Goal: Entertainment & Leisure: Browse casually

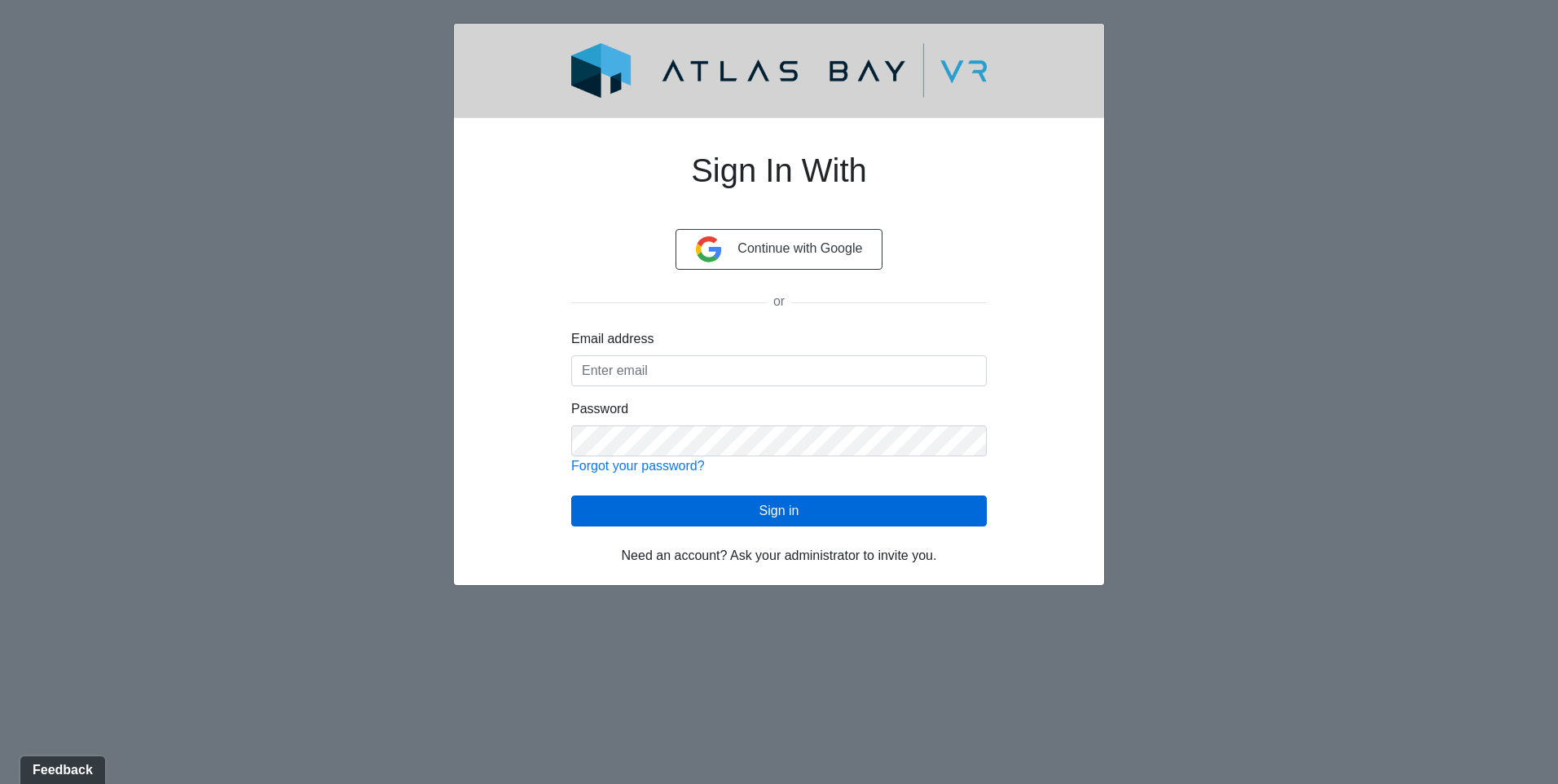
type input "[EMAIL_ADDRESS][DOMAIN_NAME]"
click at [735, 506] on button "Sign in" at bounding box center [779, 510] width 416 height 31
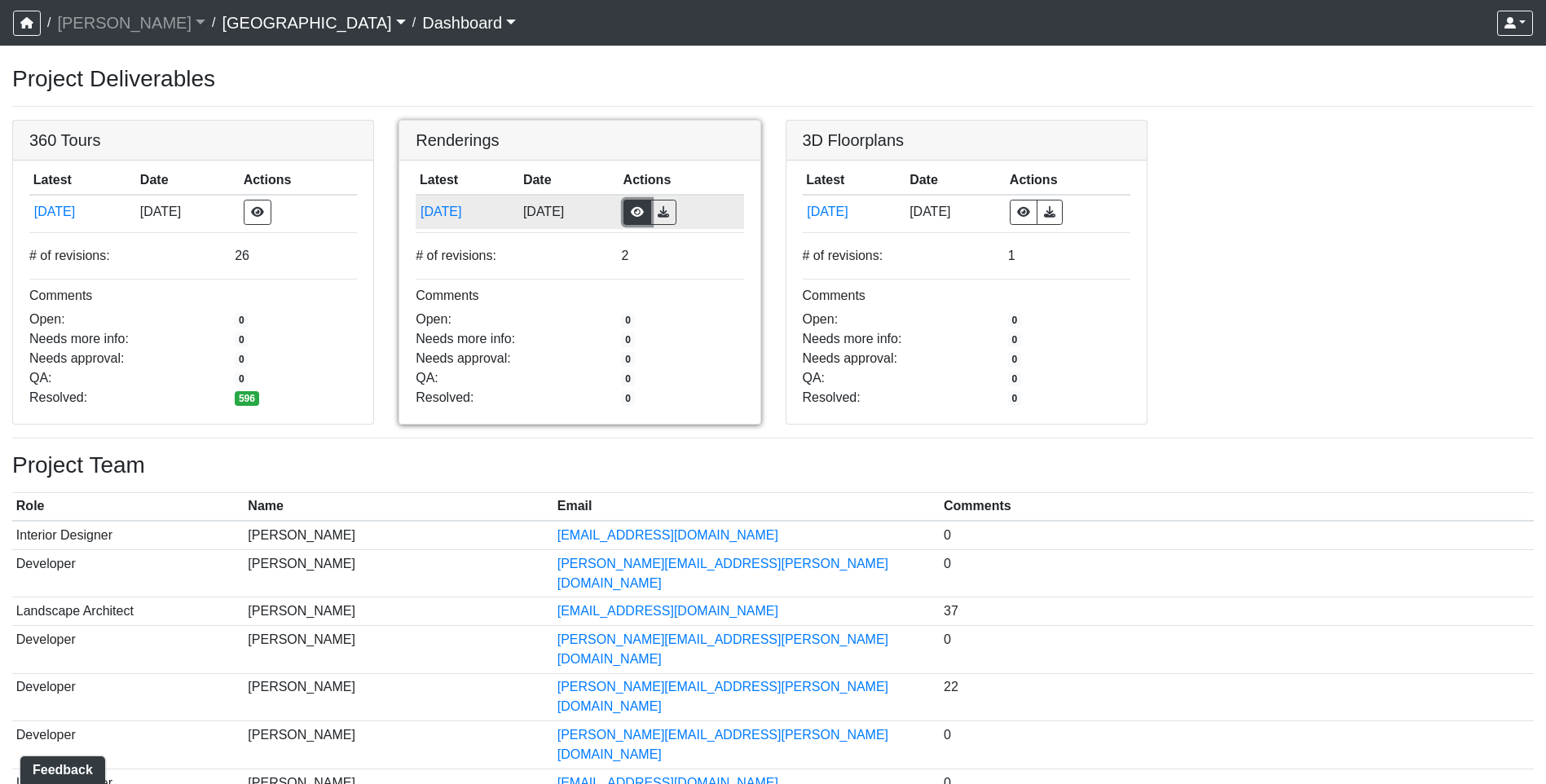
click at [651, 215] on button "button" at bounding box center [637, 212] width 28 height 25
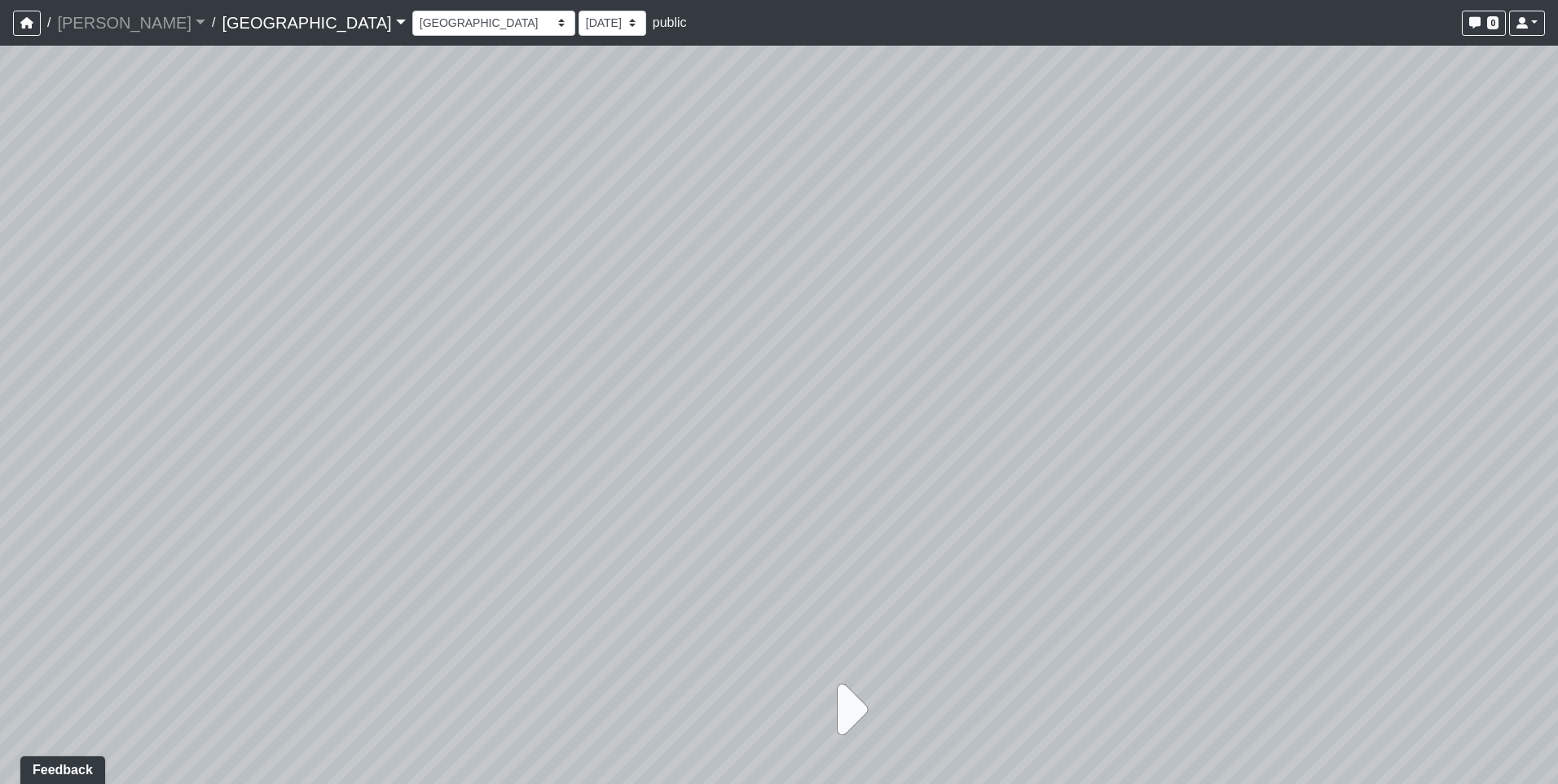
click at [854, 714] on icon at bounding box center [848, 709] width 41 height 81
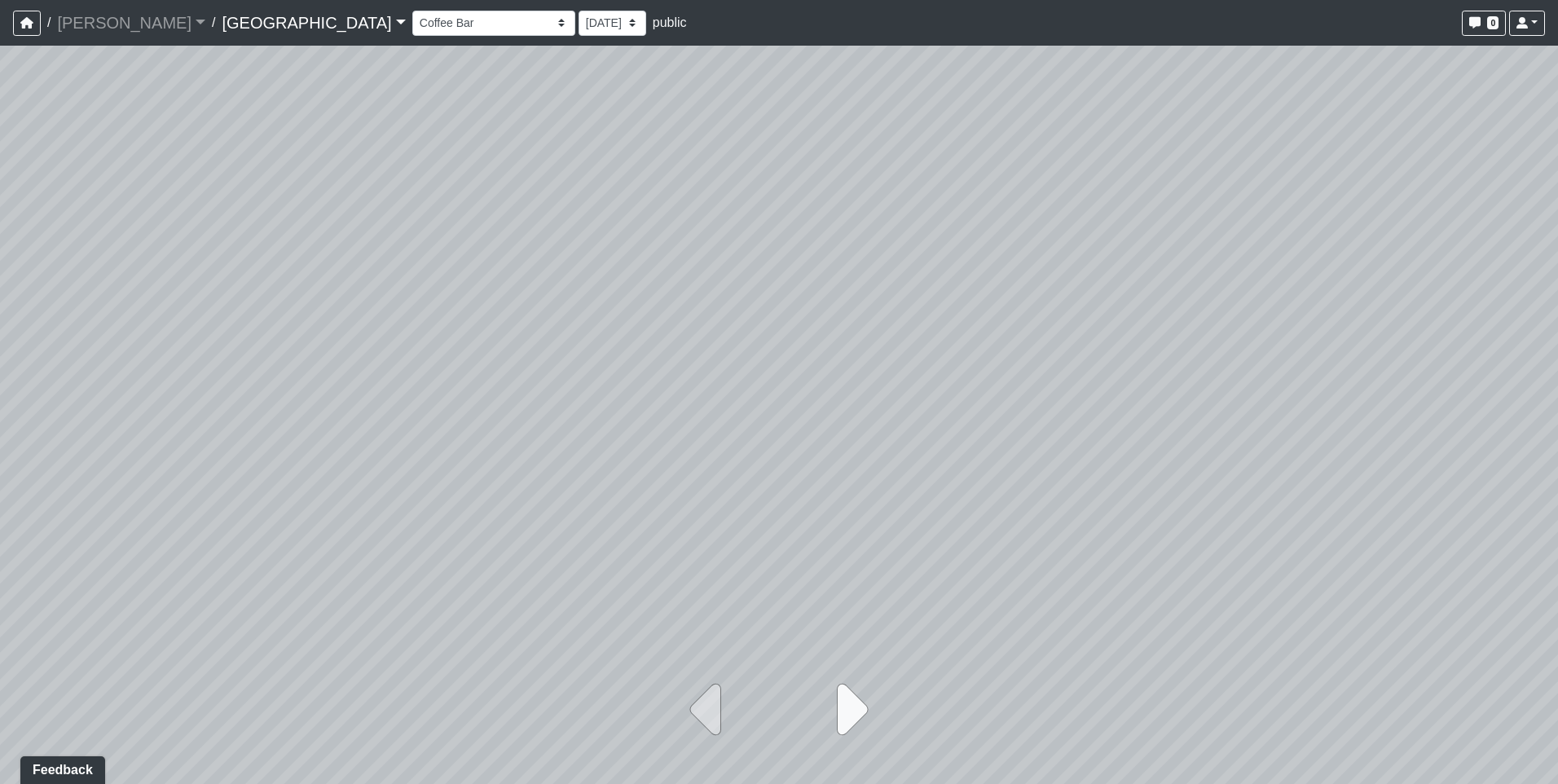
click at [854, 714] on icon at bounding box center [848, 709] width 41 height 81
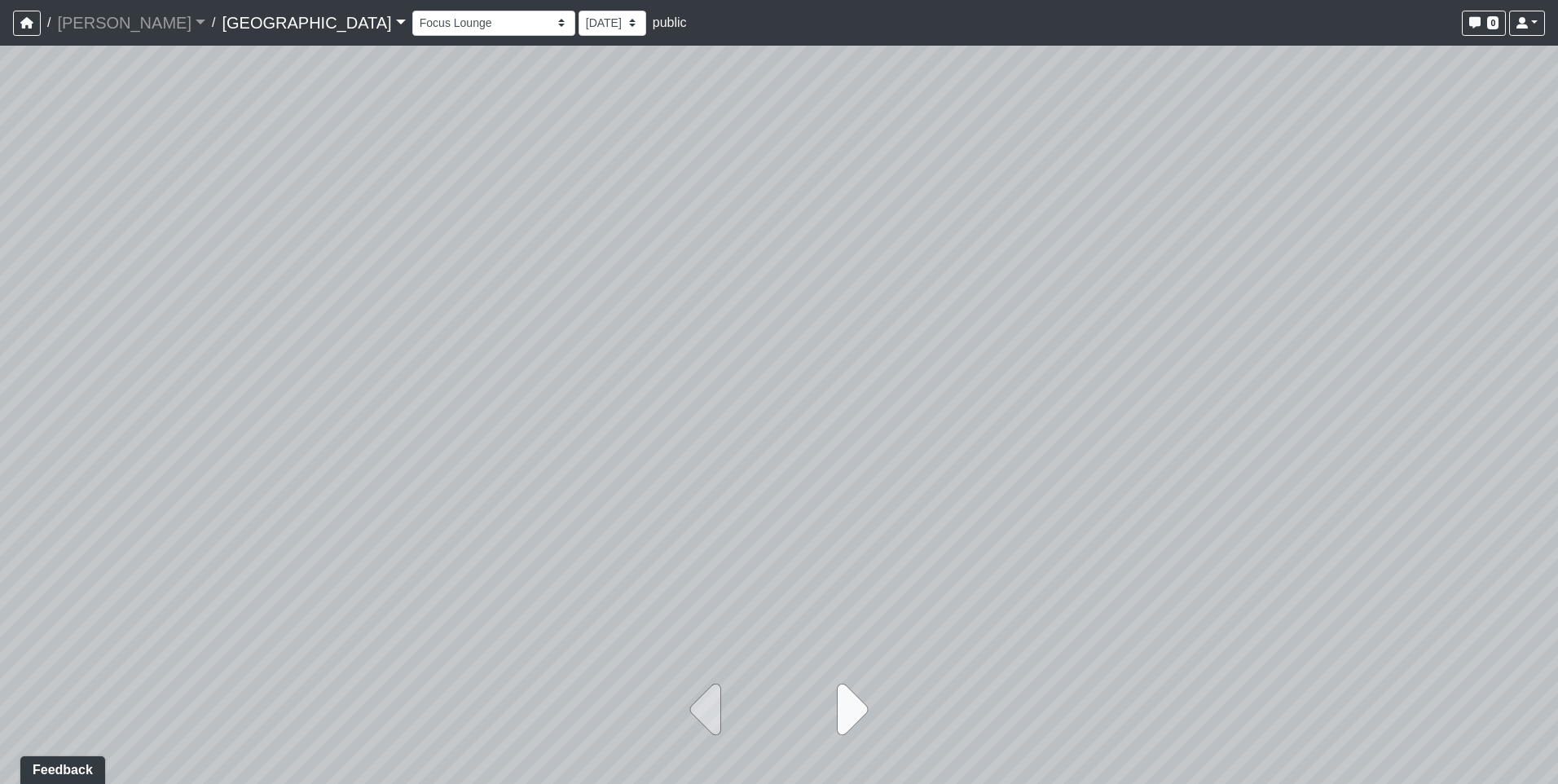
click at [854, 714] on icon at bounding box center [848, 709] width 41 height 81
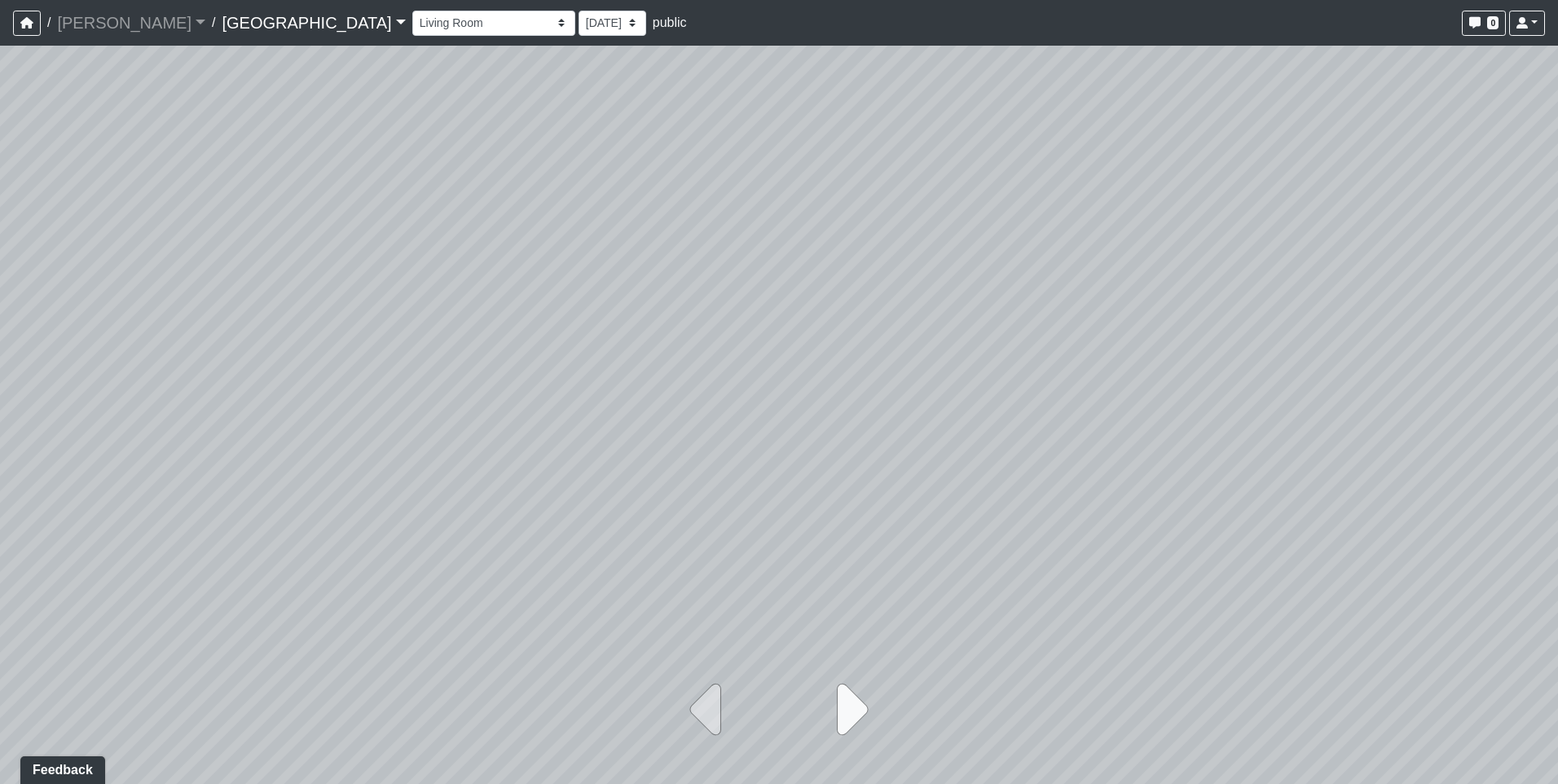
click at [854, 714] on icon at bounding box center [848, 709] width 41 height 81
click at [721, 710] on icon at bounding box center [710, 709] width 41 height 81
click at [855, 701] on icon at bounding box center [848, 709] width 41 height 81
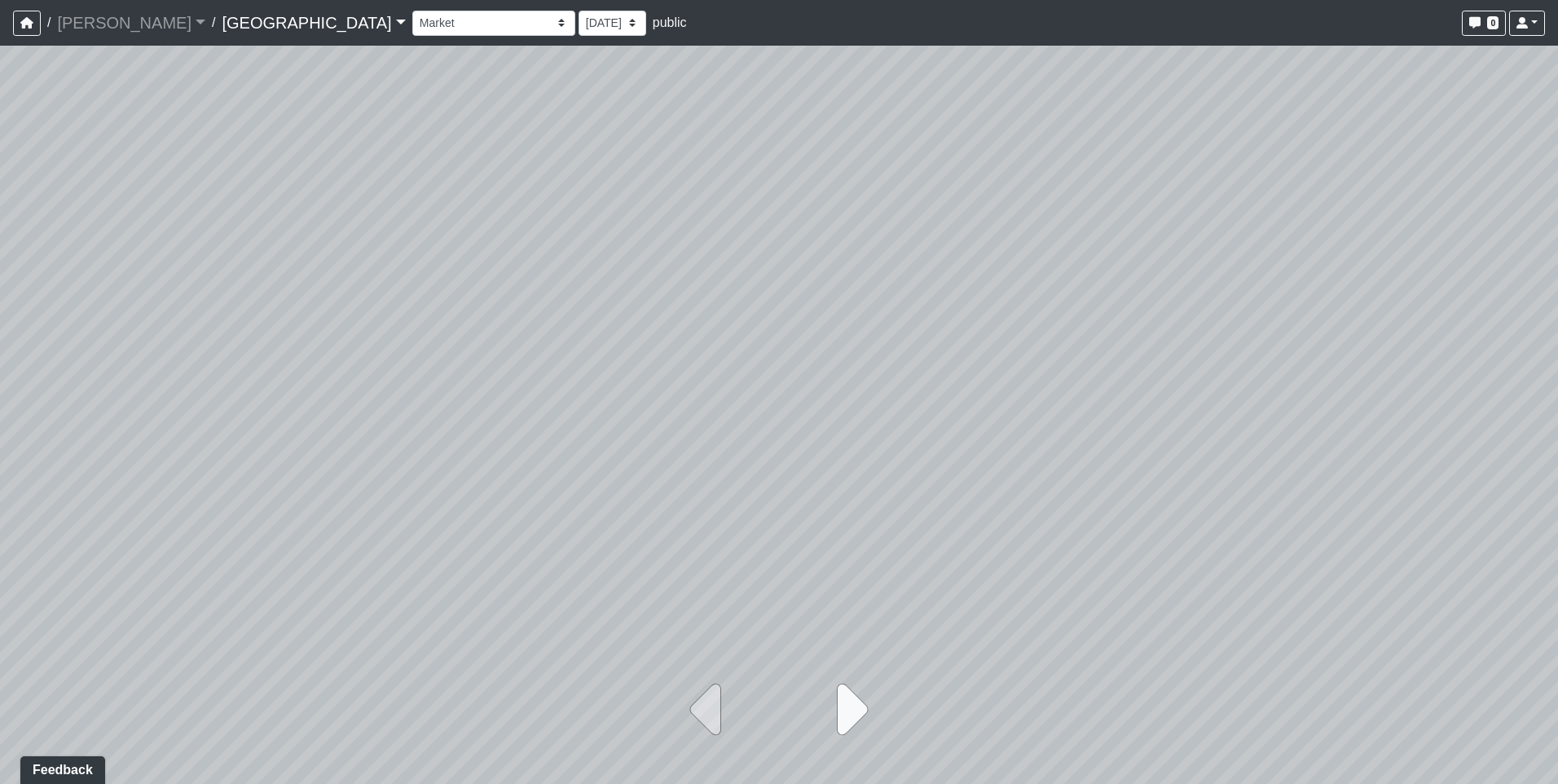
click at [855, 701] on icon at bounding box center [848, 709] width 41 height 81
click at [855, 700] on icon at bounding box center [848, 709] width 41 height 81
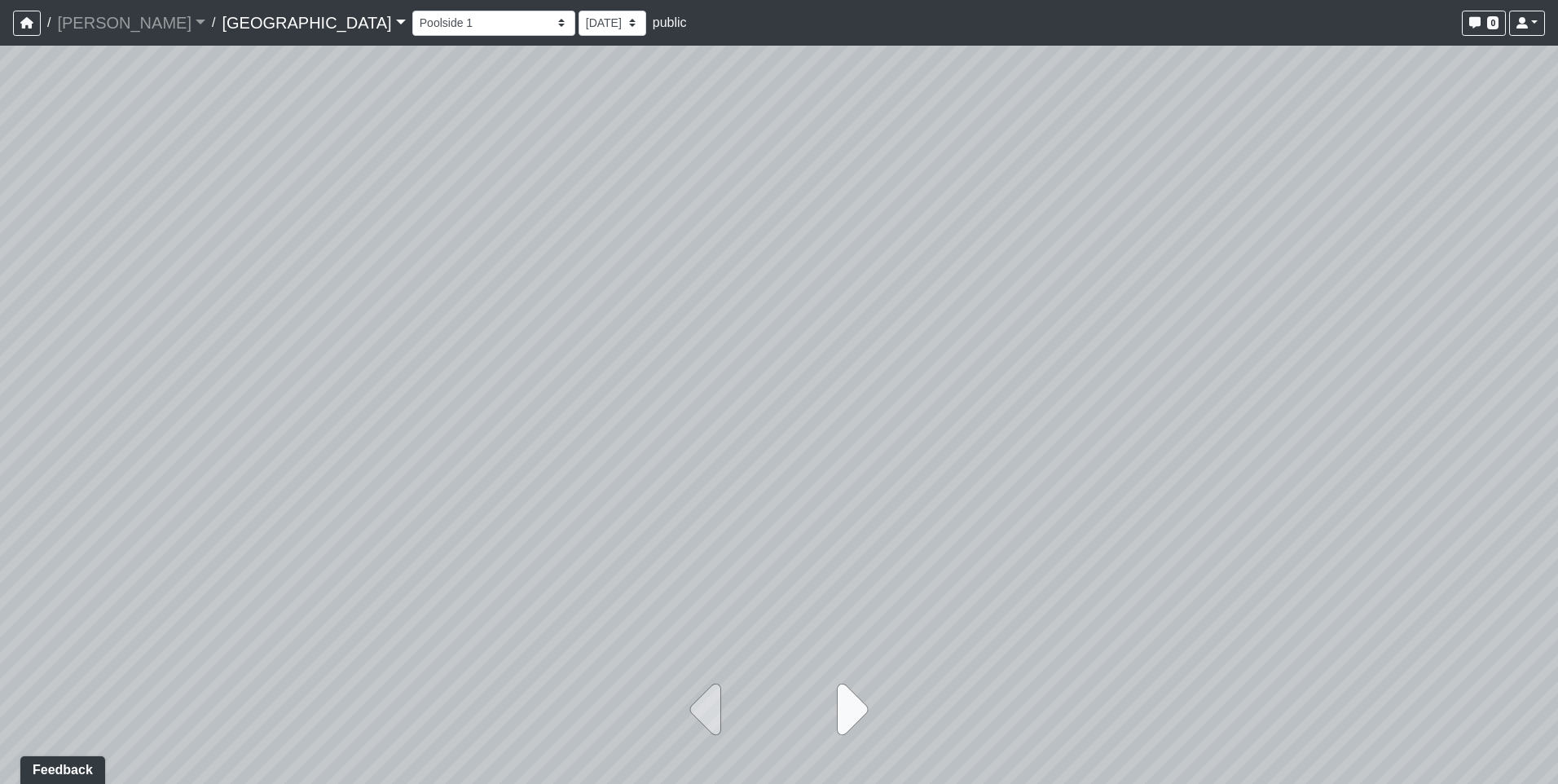
click at [855, 700] on icon at bounding box center [848, 709] width 41 height 81
click at [855, 700] on div at bounding box center [779, 722] width 270 height 122
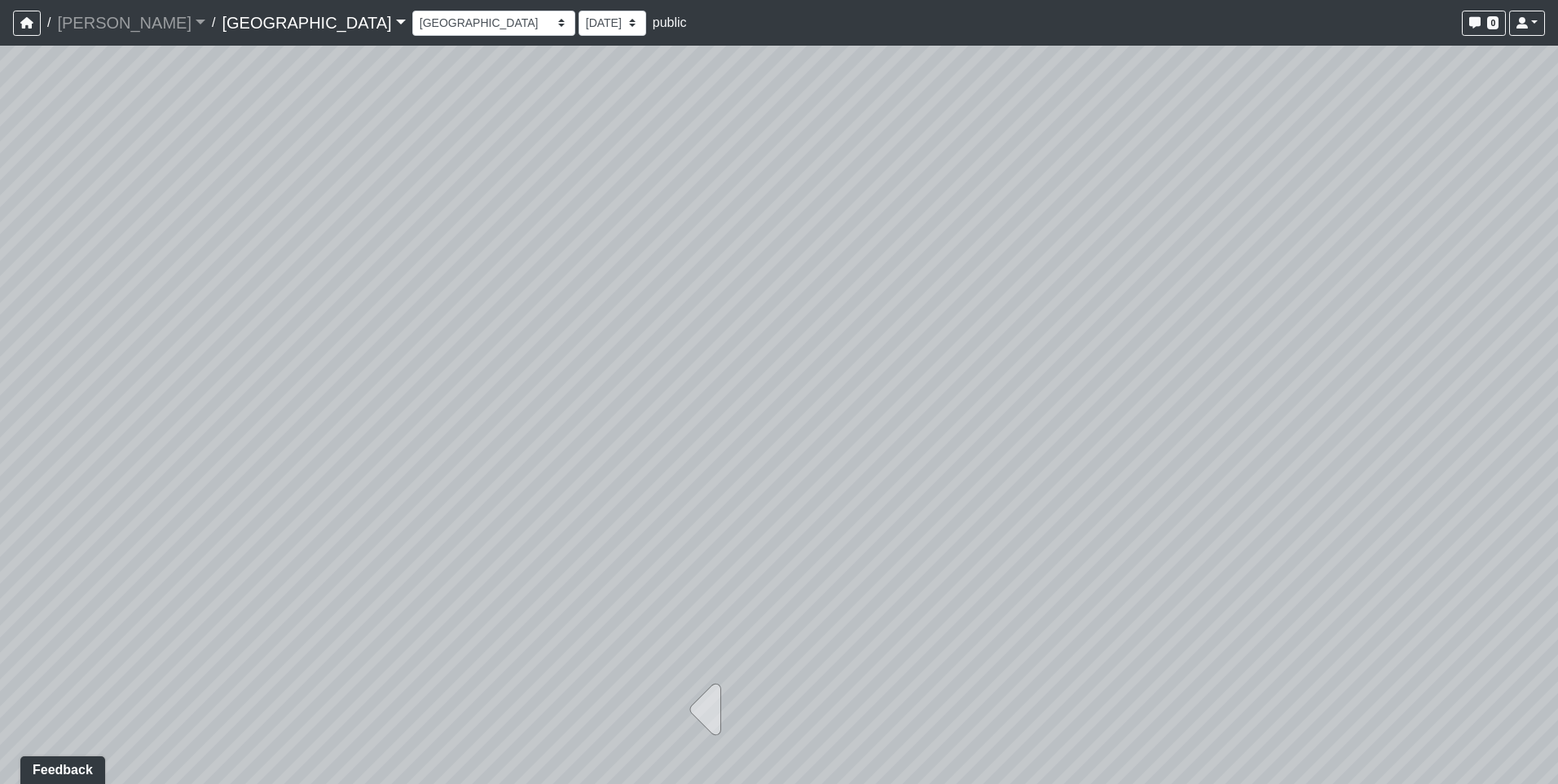
click at [797, 716] on div at bounding box center [779, 722] width 270 height 122
click at [708, 712] on icon at bounding box center [710, 709] width 41 height 81
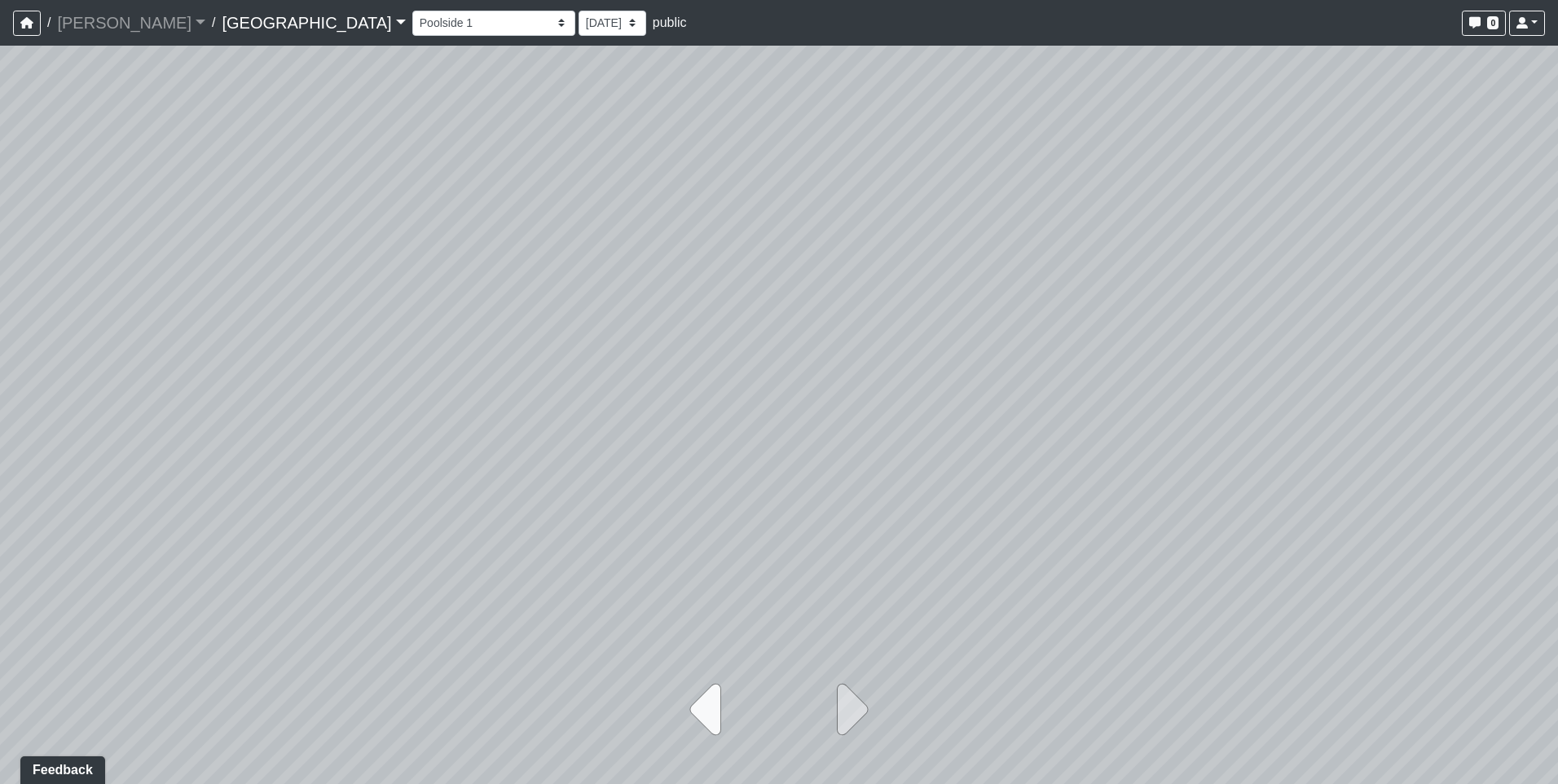
click at [708, 712] on icon at bounding box center [710, 709] width 41 height 81
select select "7dCEBRQZGn2gAVXDpPMJAy"
